Goal: Register for event/course

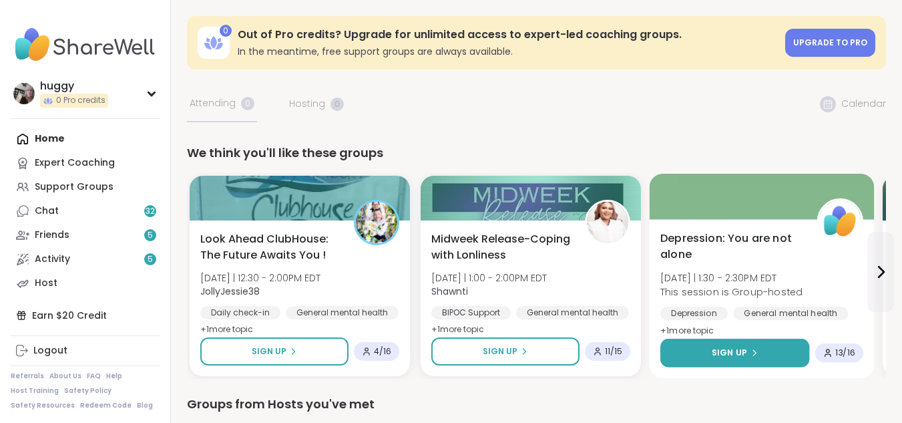
click at [756, 350] on icon at bounding box center [754, 352] width 8 height 8
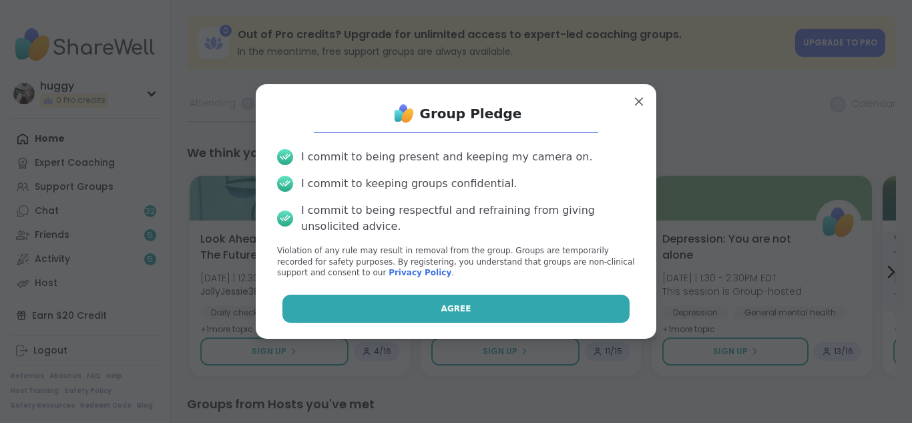
click at [451, 310] on span "Agree" at bounding box center [456, 308] width 30 height 12
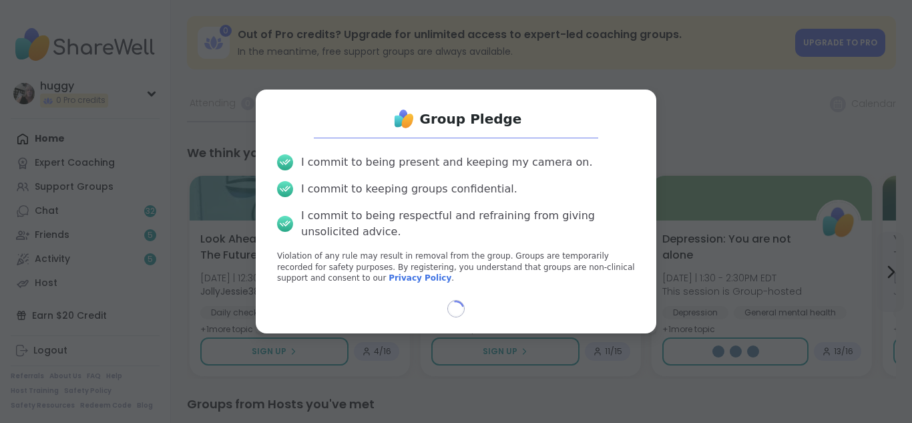
select select "**"
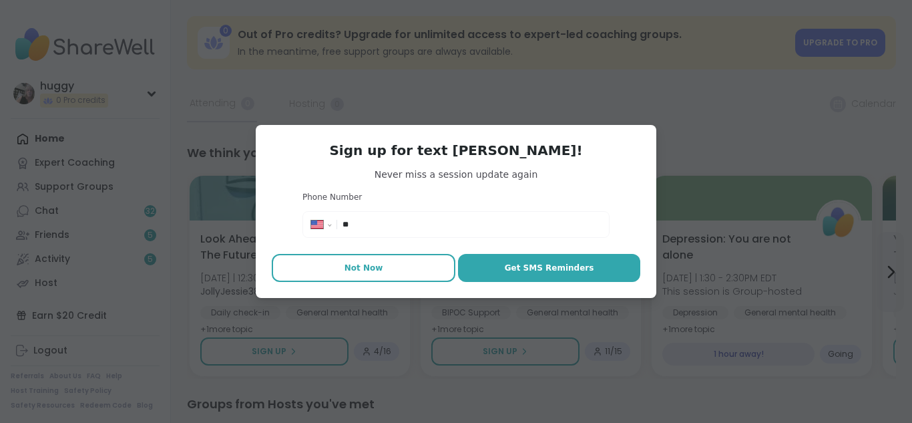
click at [376, 270] on button "Not Now" at bounding box center [364, 268] width 184 height 28
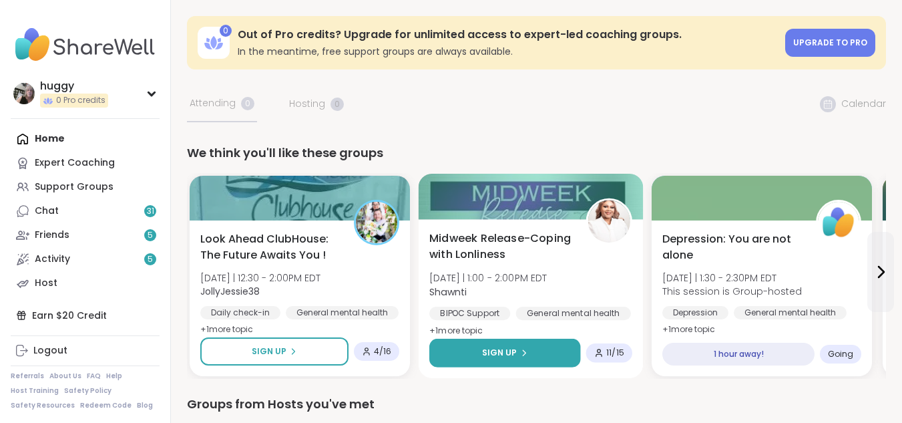
click at [467, 346] on button "Sign Up" at bounding box center [504, 352] width 151 height 29
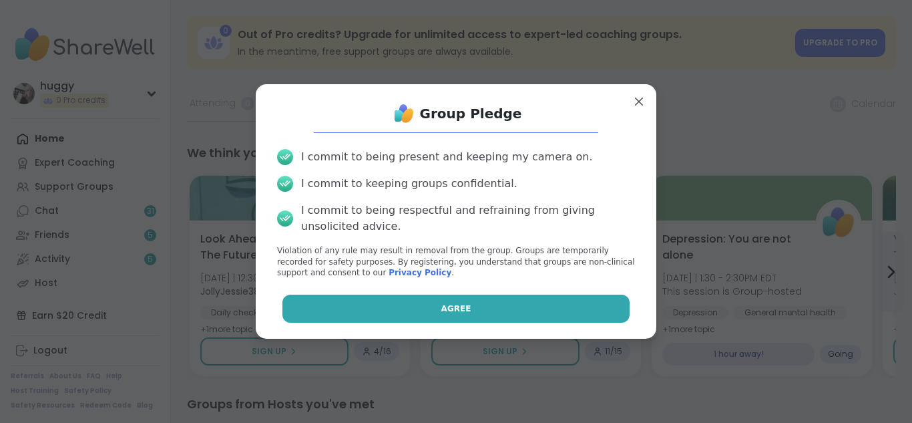
click at [470, 299] on button "Agree" at bounding box center [456, 308] width 348 height 28
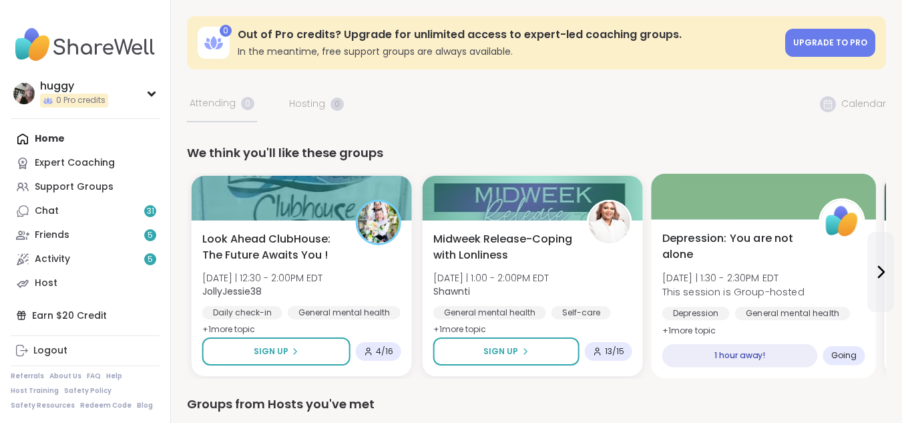
drag, startPoint x: 756, startPoint y: 334, endPoint x: 758, endPoint y: 351, distance: 16.8
click at [758, 351] on div "[MEDICAL_DATA]: You are not alone [DATE] | 1:30 - 2:30PM EDT This session is Gr…" at bounding box center [763, 298] width 225 height 159
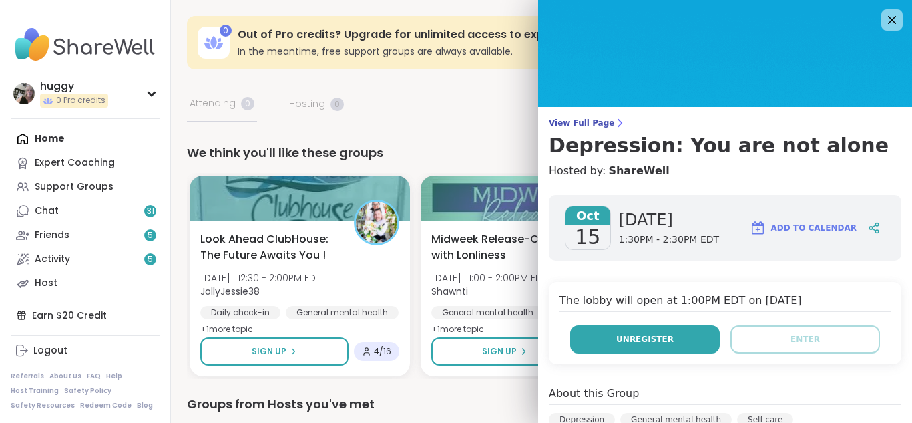
click at [640, 344] on span "Unregister" at bounding box center [644, 339] width 57 height 12
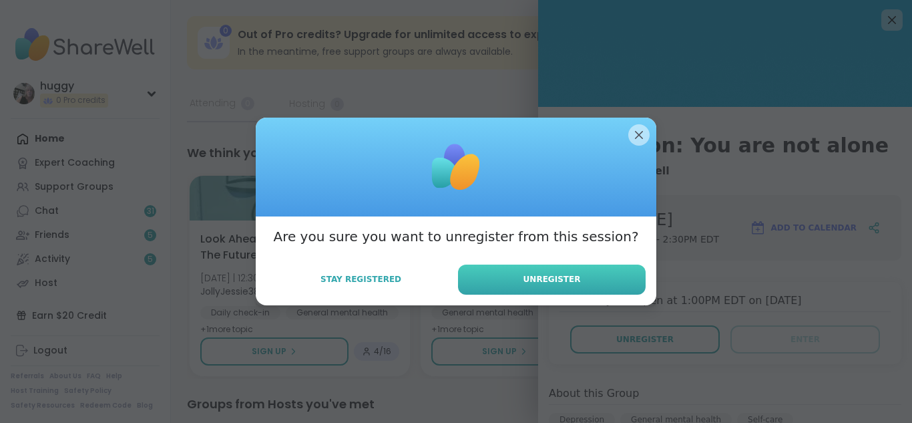
click at [587, 284] on button "Unregister" at bounding box center [552, 279] width 188 height 30
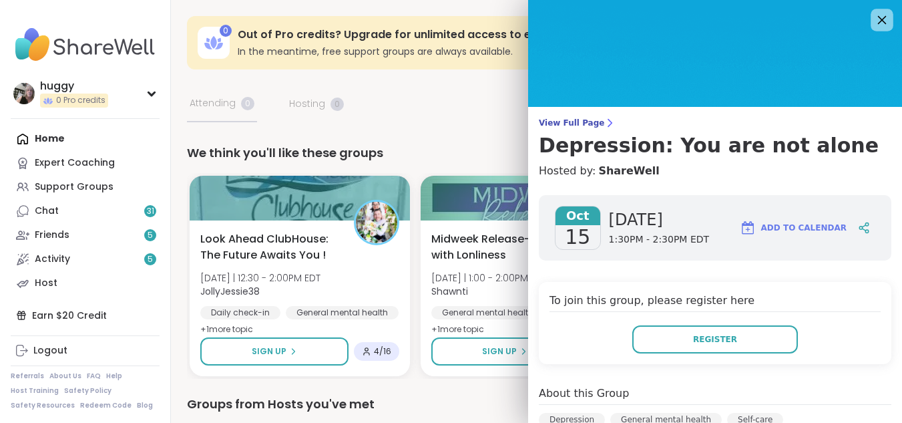
click at [873, 21] on icon at bounding box center [881, 19] width 17 height 17
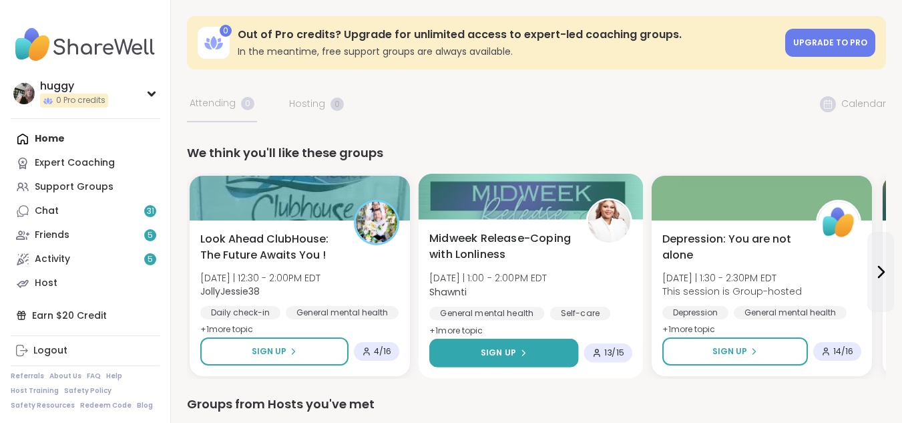
click at [510, 349] on span "Sign Up" at bounding box center [498, 352] width 35 height 12
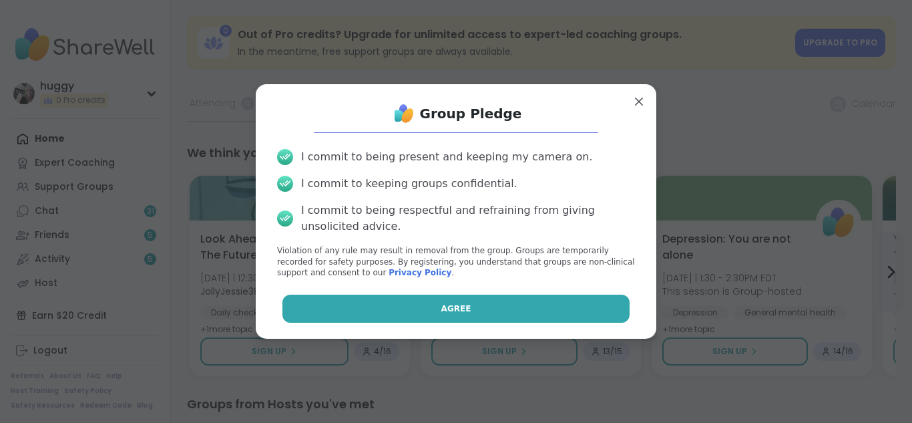
click at [503, 310] on button "Agree" at bounding box center [456, 308] width 348 height 28
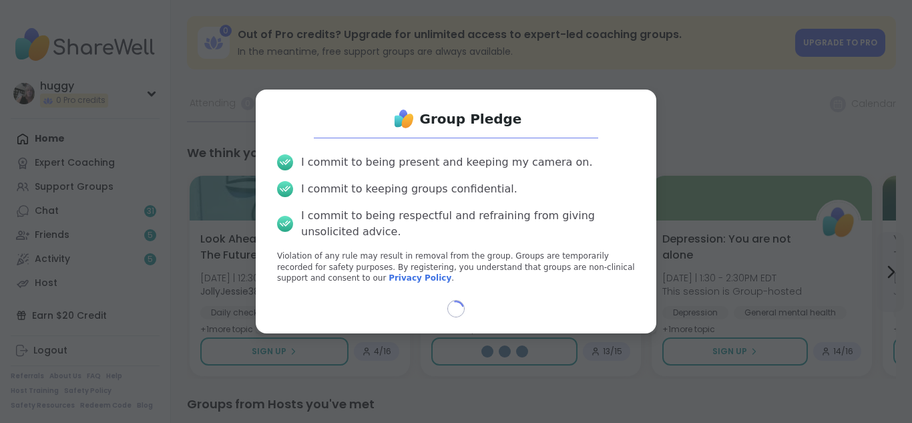
select select "**"
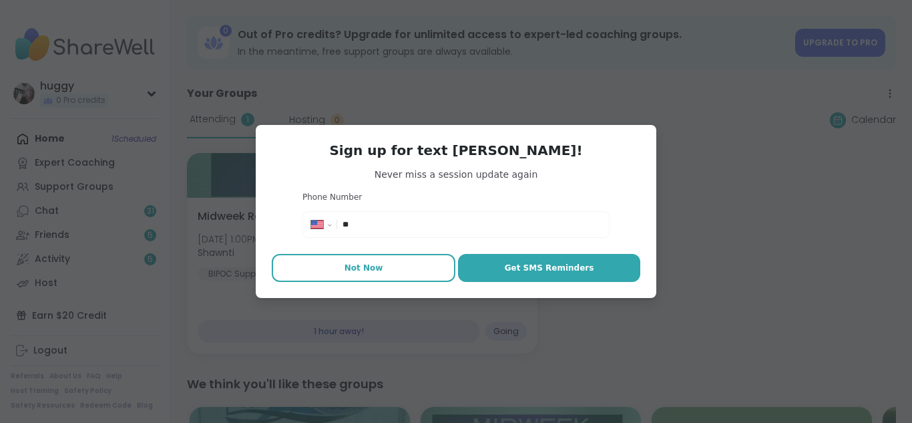
click at [413, 264] on button "Not Now" at bounding box center [364, 268] width 184 height 28
type textarea "*"
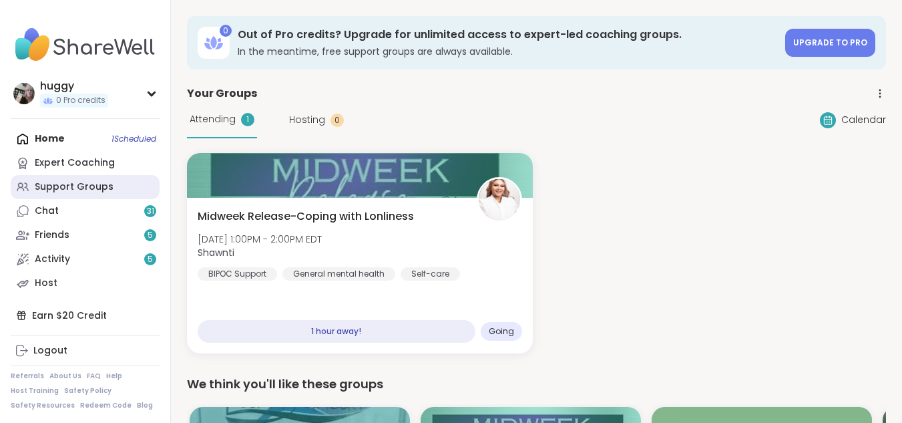
click at [128, 193] on link "Support Groups" at bounding box center [85, 187] width 149 height 24
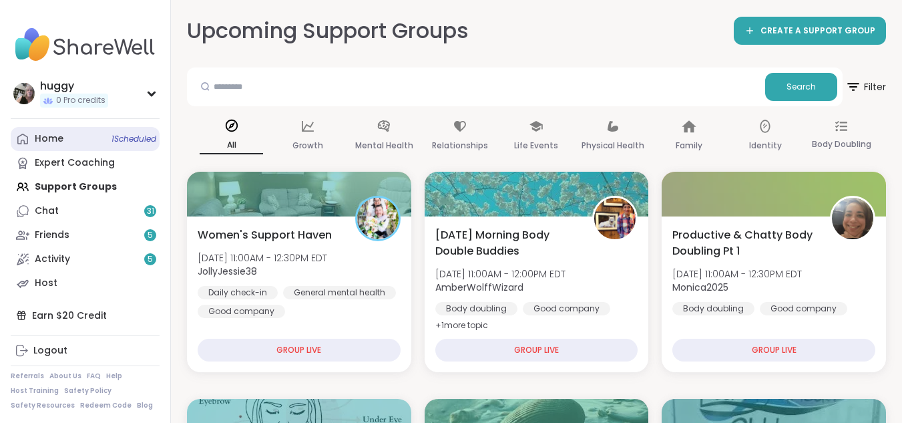
click at [129, 148] on link "Home 1 Scheduled" at bounding box center [85, 139] width 149 height 24
